Goal: Find specific page/section: Find specific page/section

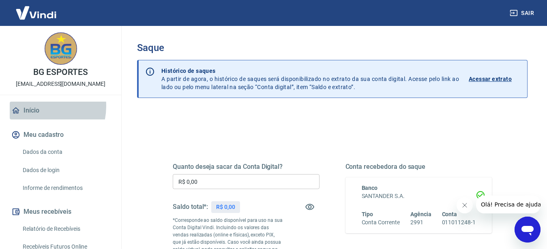
click at [36, 106] on link "Início" at bounding box center [61, 111] width 102 height 18
